Goal: Information Seeking & Learning: Find specific fact

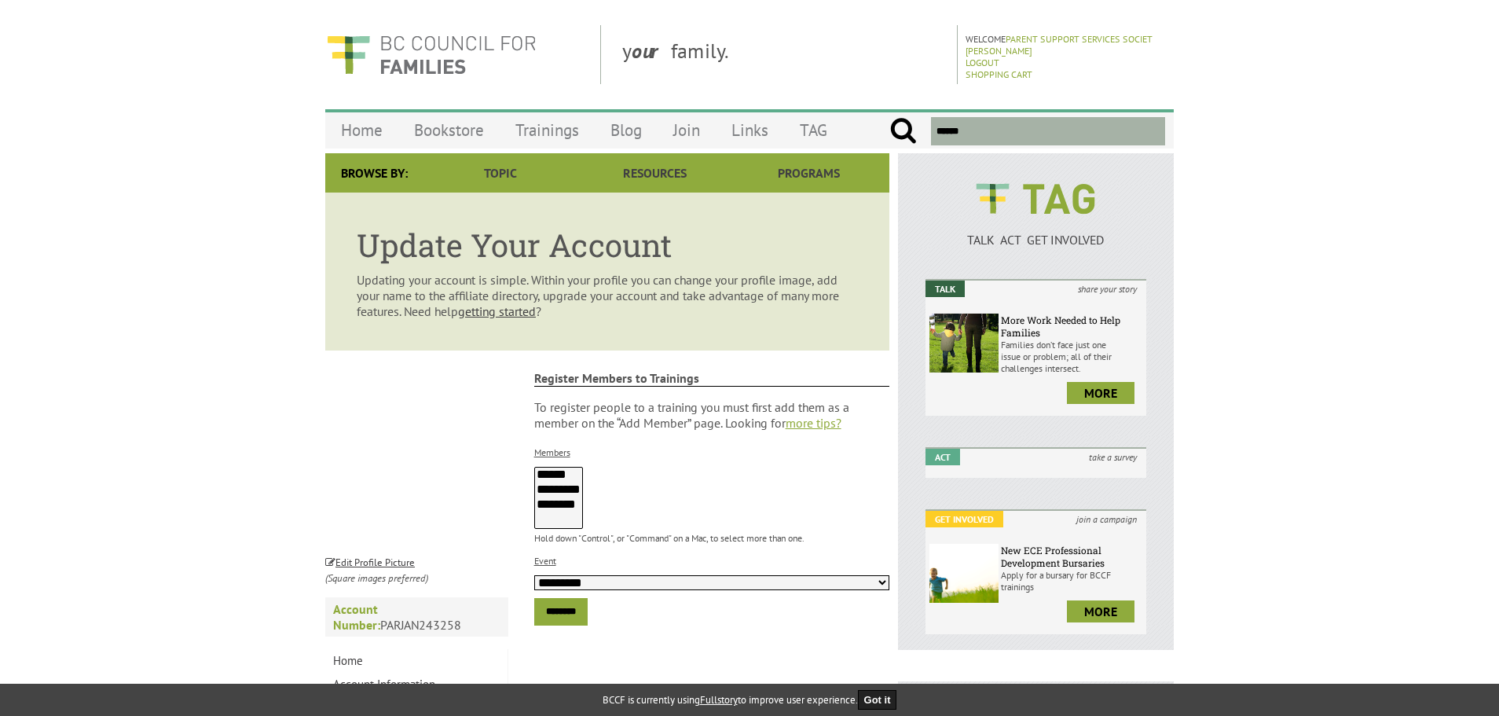
select select
click at [370, 136] on link "Home" at bounding box center [361, 130] width 73 height 37
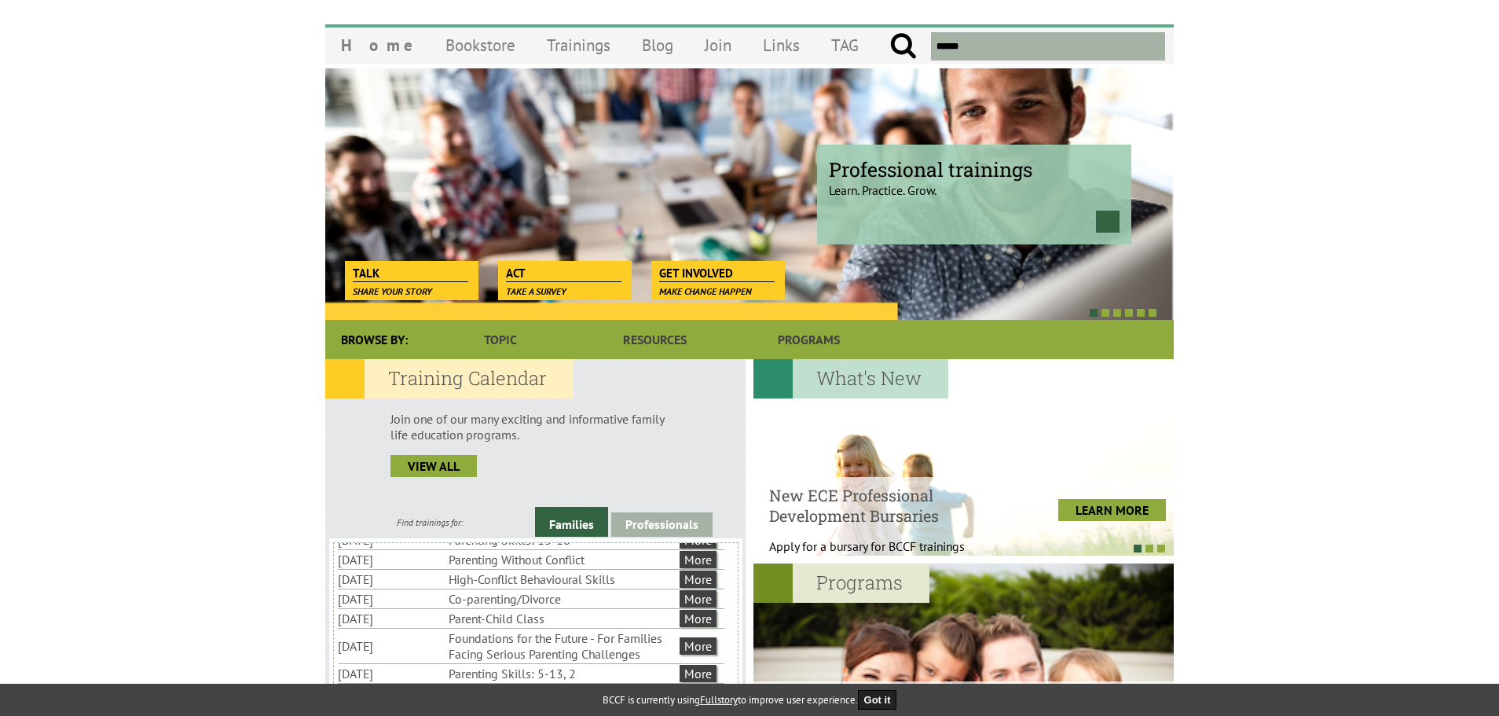
scroll to position [79, 0]
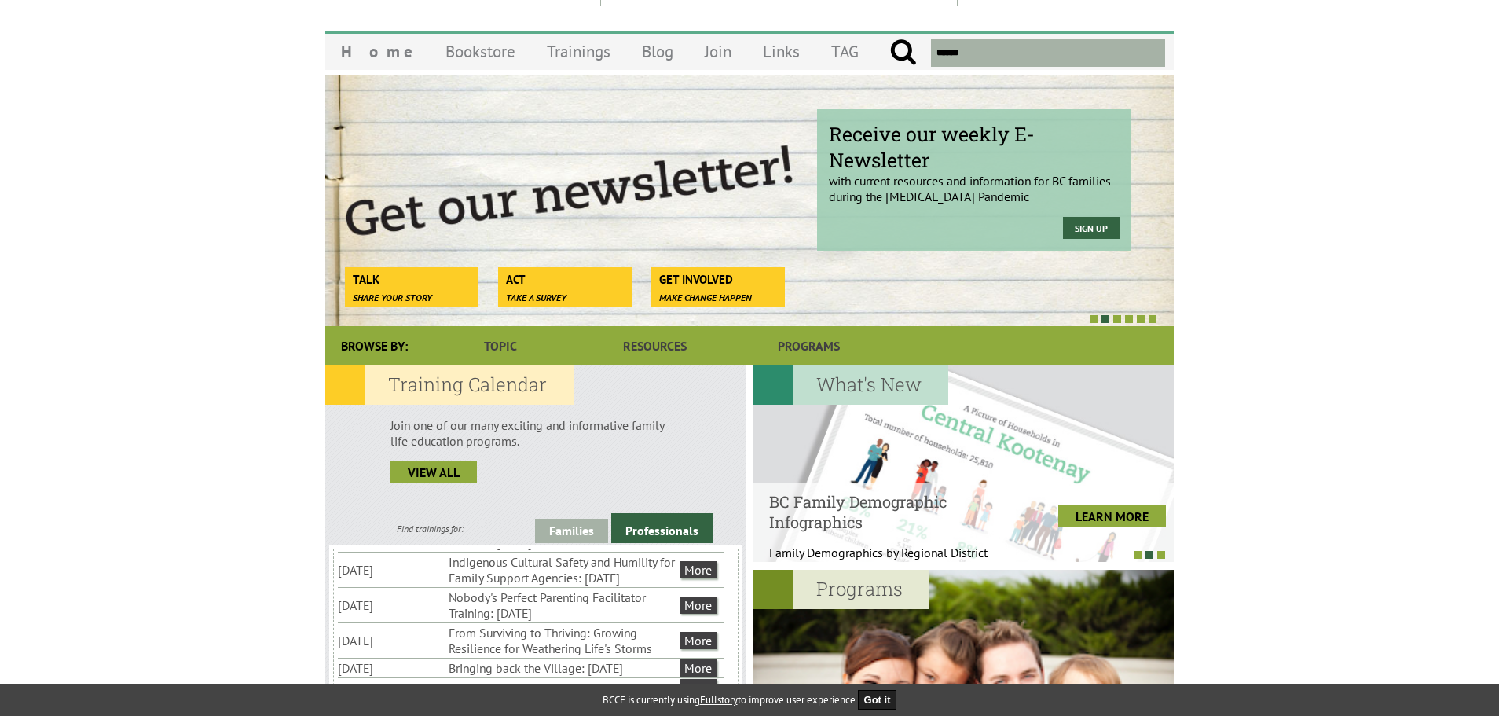
click at [978, 43] on input "text" at bounding box center [1048, 53] width 234 height 28
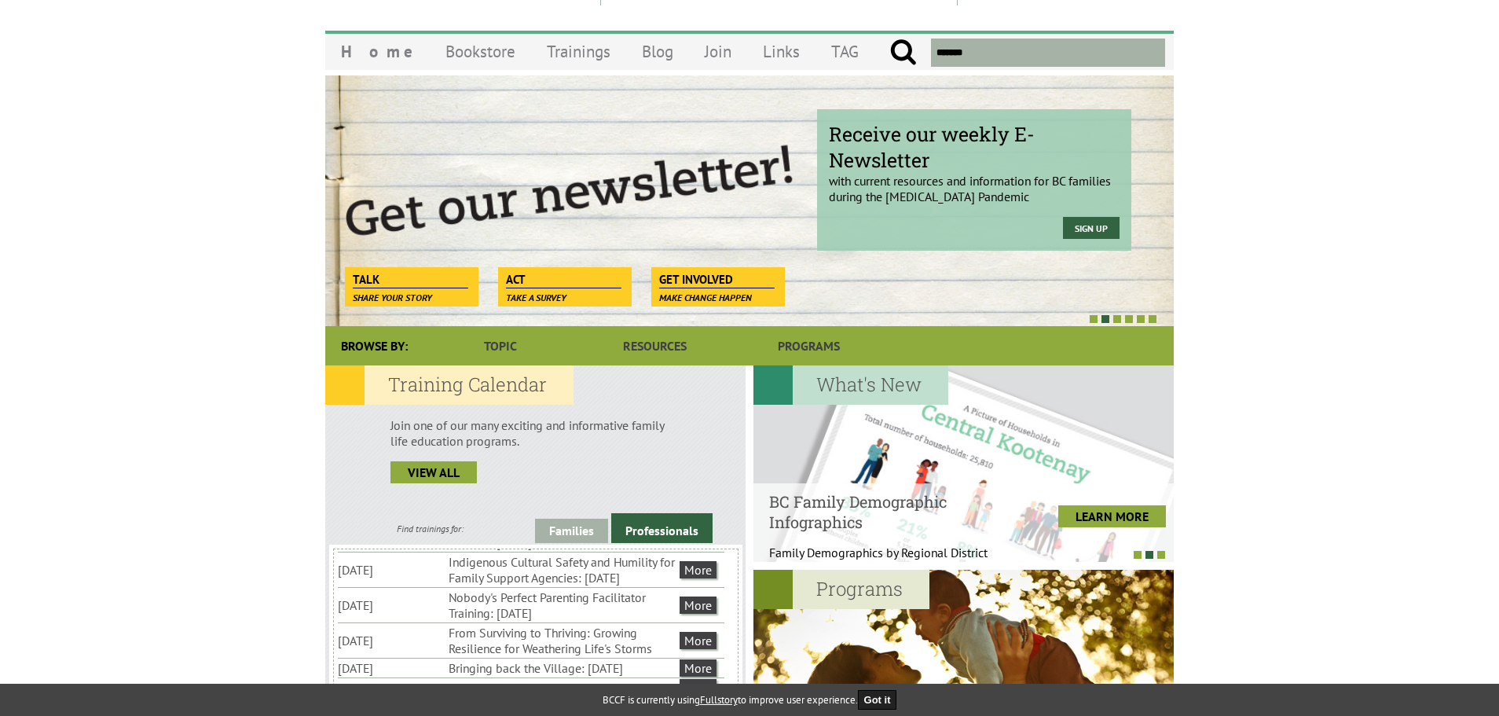
click at [889, 39] on input "submit" at bounding box center [903, 53] width 28 height 28
type input "********"
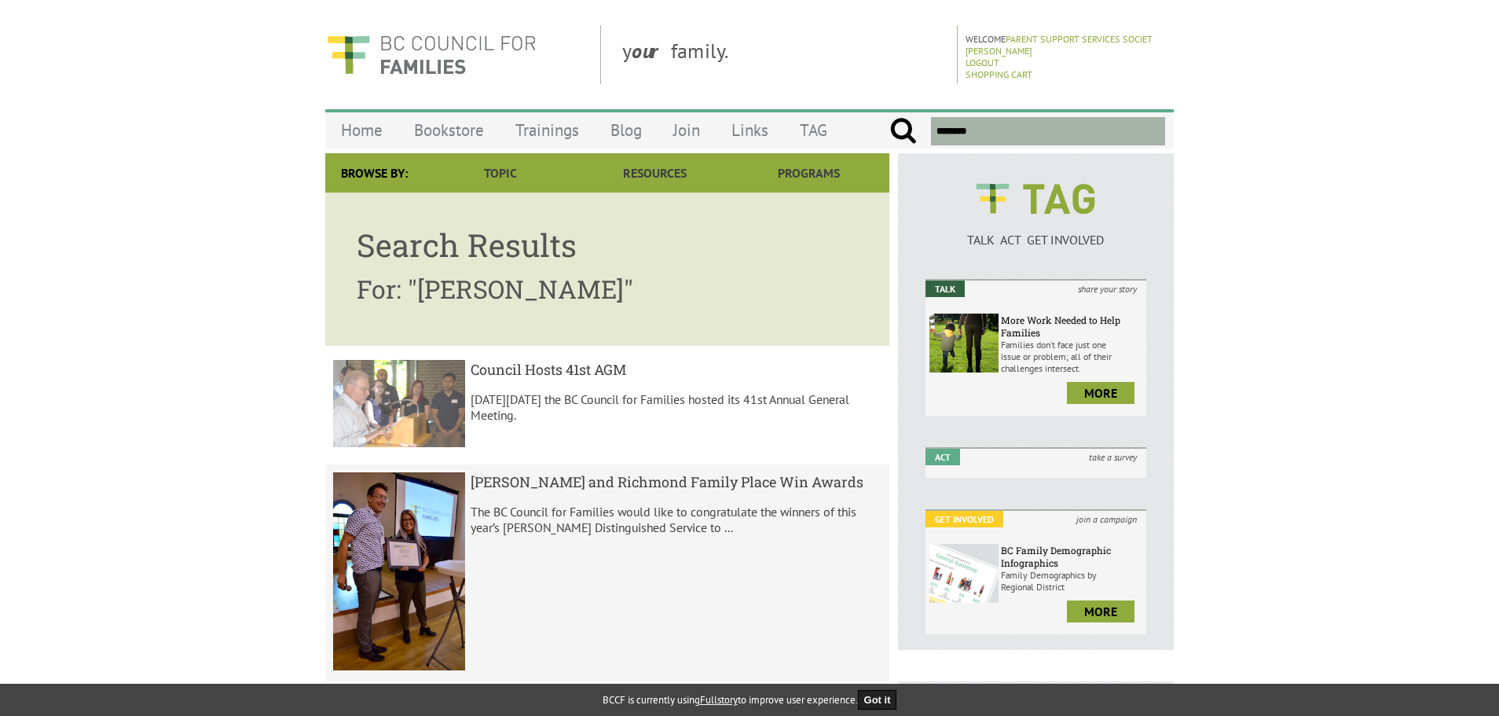
click at [715, 405] on p "On Friday, June 15 the BC Council for Families hosted its 41st Annual General M…" at bounding box center [677, 406] width 412 height 31
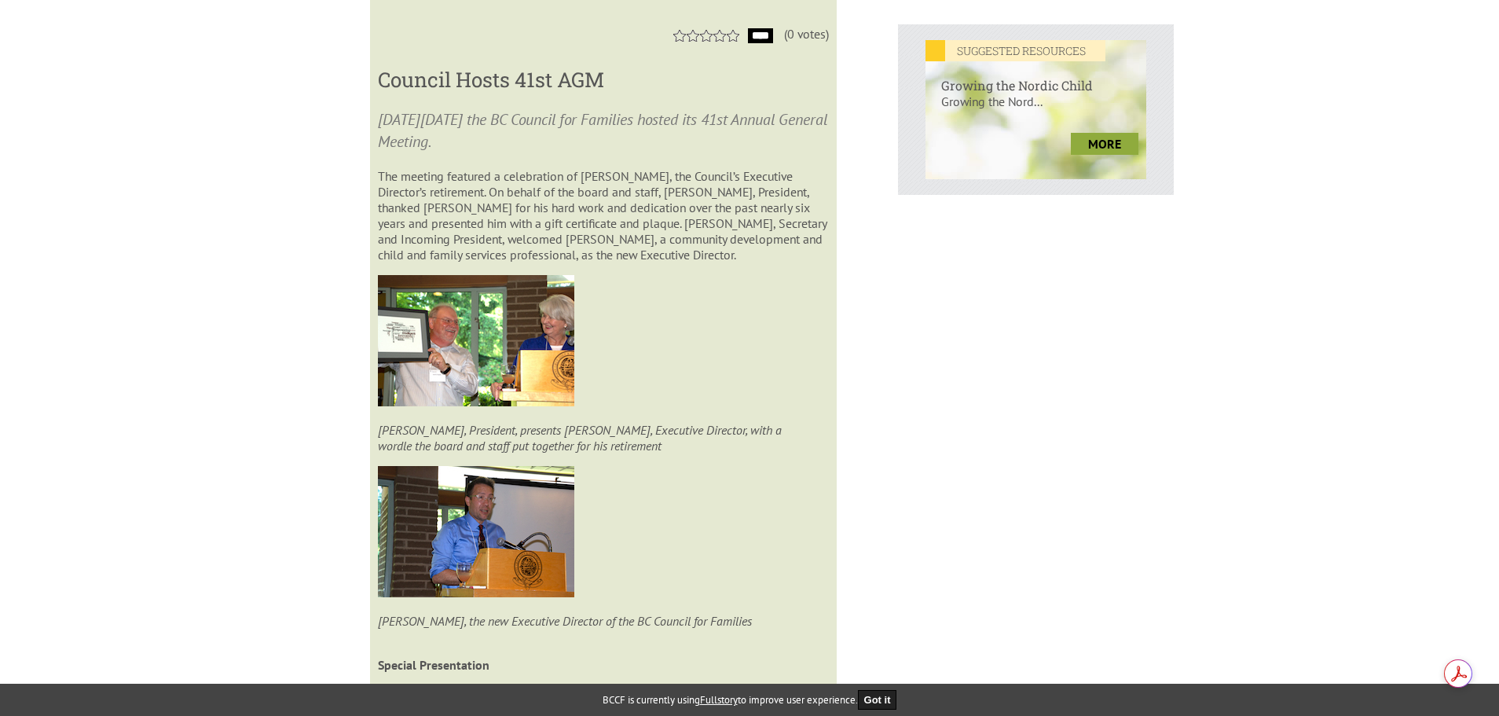
scroll to position [500, 0]
